Goal: Navigation & Orientation: Go to known website

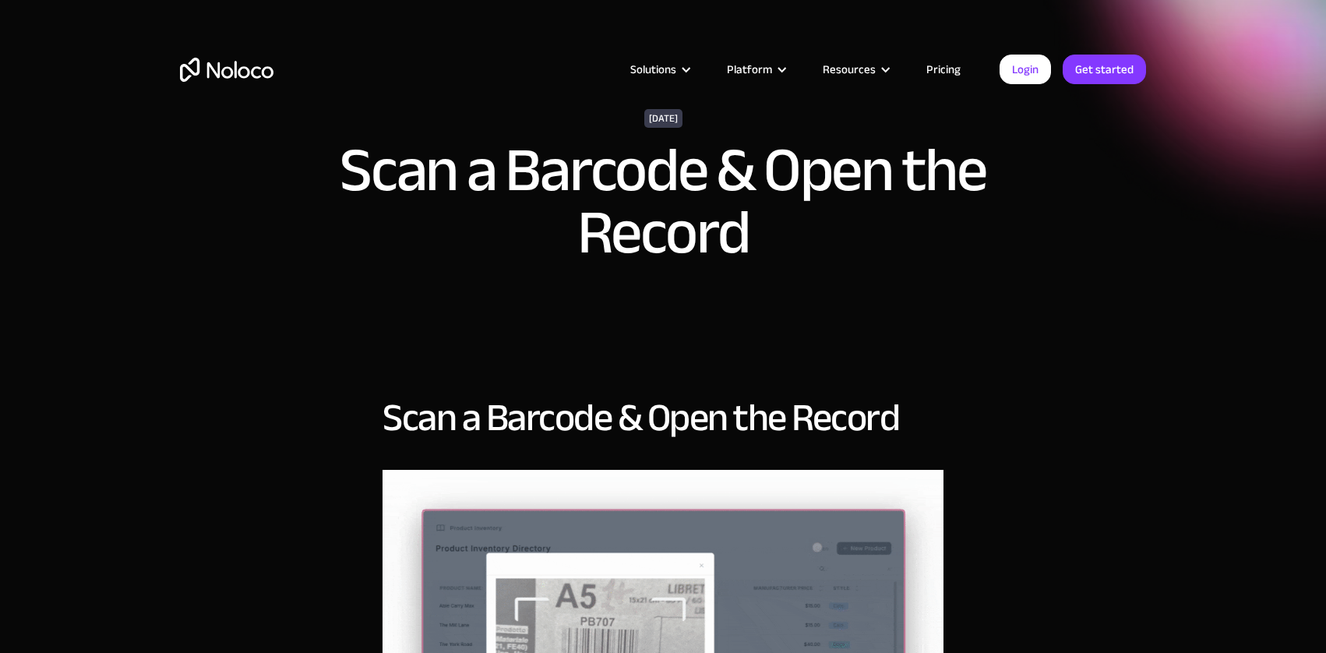
click at [216, 76] on img "home" at bounding box center [226, 70] width 93 height 24
